Goal: Obtain resource: Obtain resource

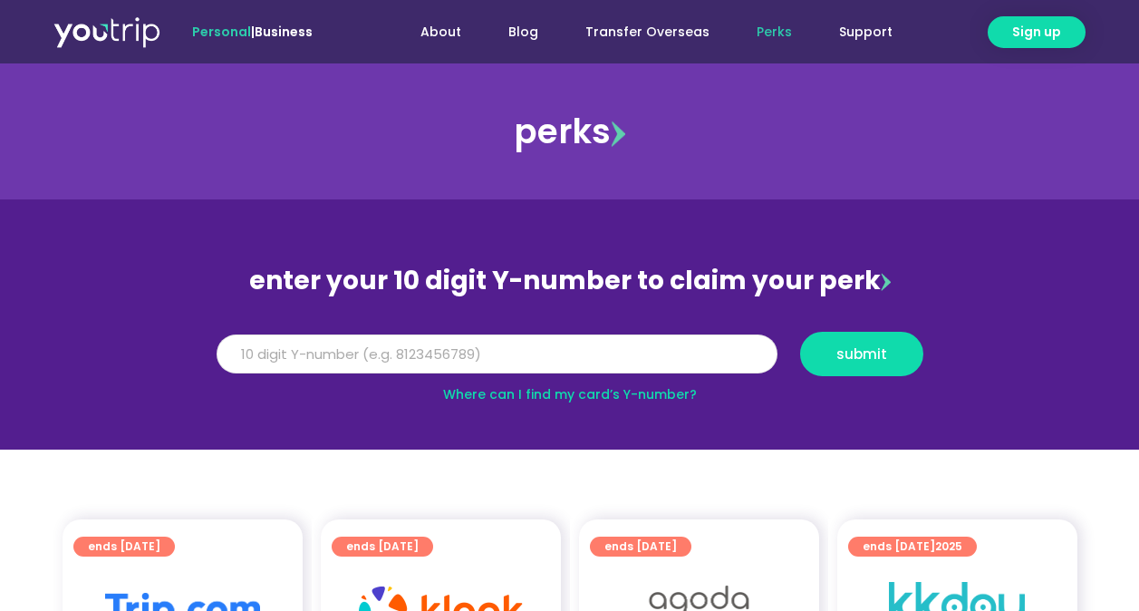
click at [564, 351] on input "Y Number" at bounding box center [497, 354] width 561 height 40
click at [410, 355] on input "Y Number" at bounding box center [497, 354] width 561 height 40
type input "8146497951"
click at [844, 355] on span "submit" at bounding box center [861, 354] width 51 height 14
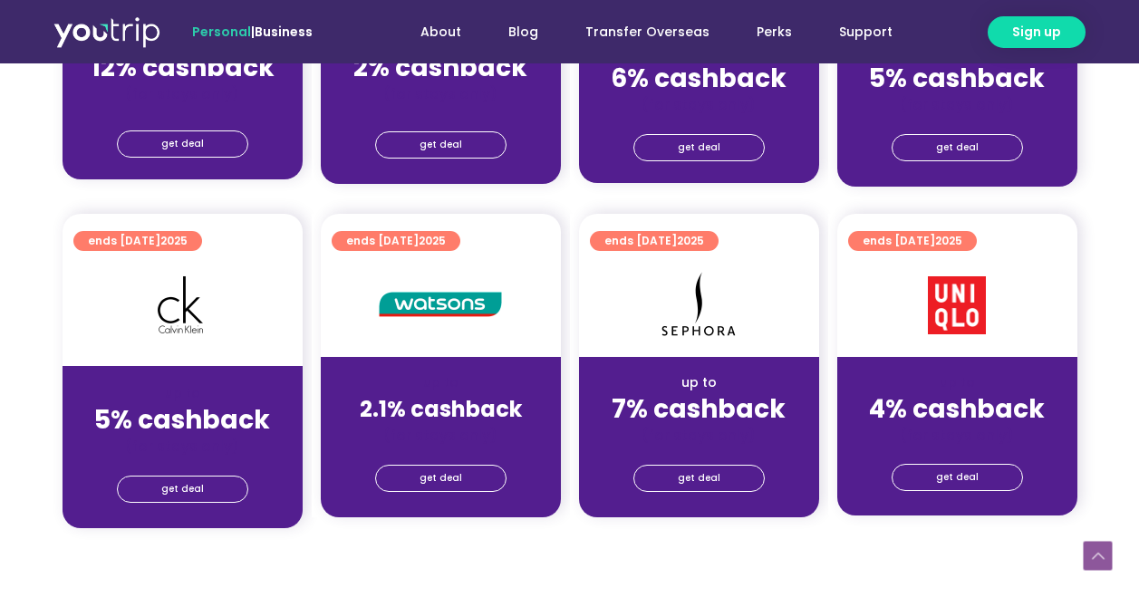
scroll to position [1359, 0]
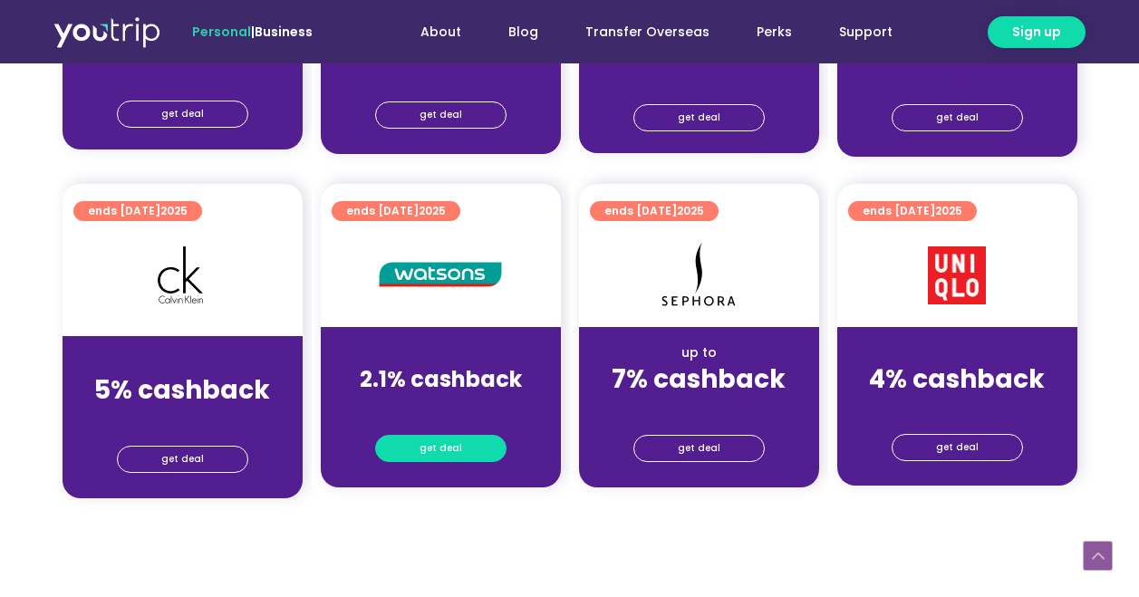
click at [442, 446] on span "get deal" at bounding box center [441, 448] width 43 height 25
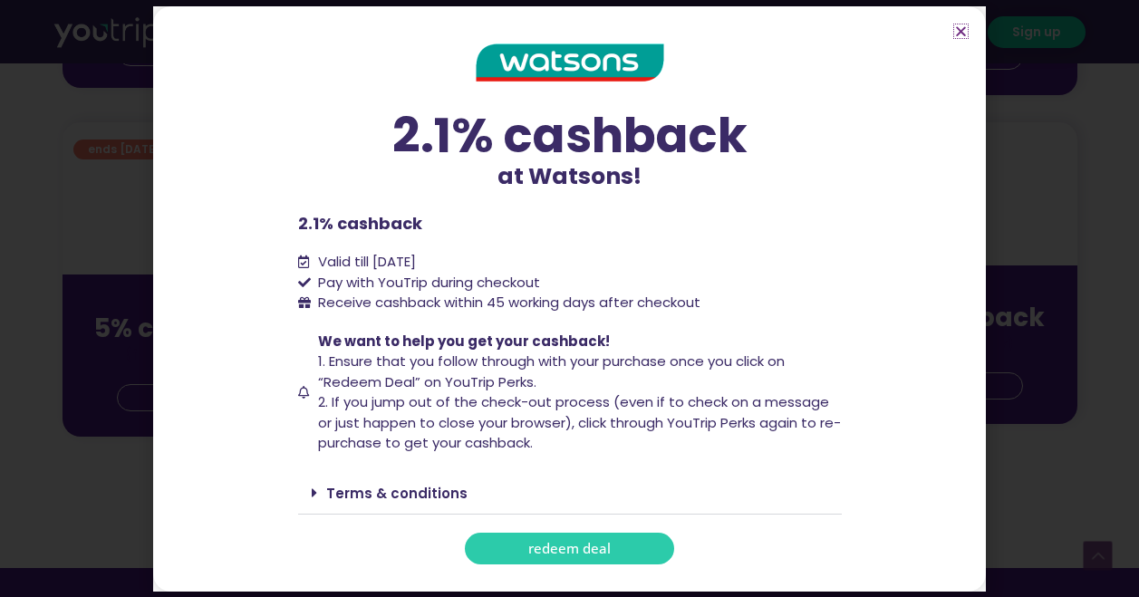
scroll to position [1450, 0]
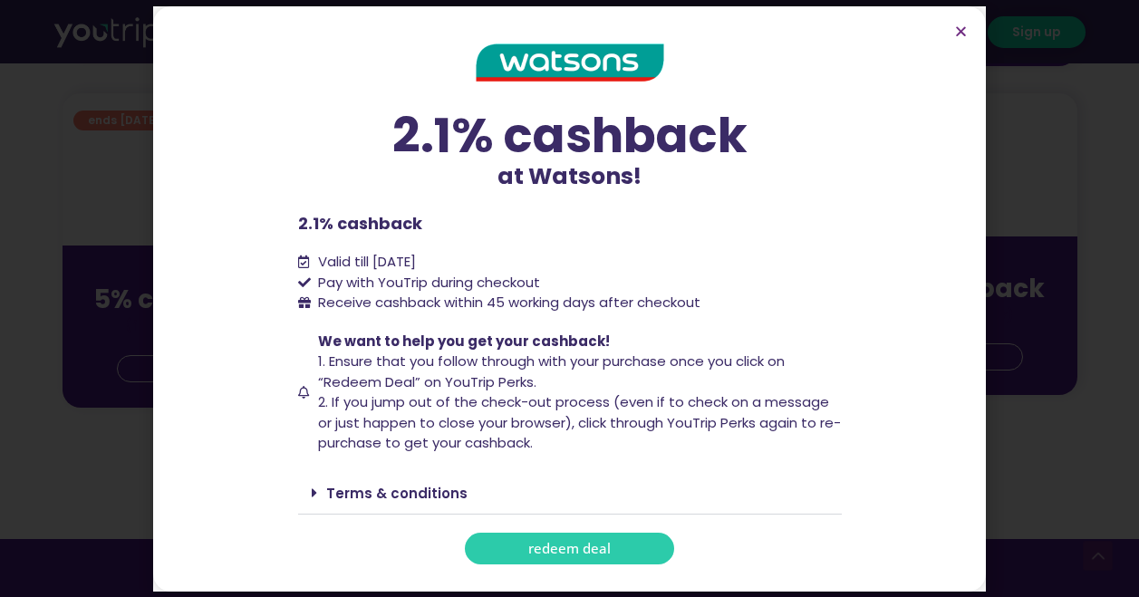
click at [517, 548] on link "redeem deal" at bounding box center [569, 549] width 209 height 32
